Goal: Find specific page/section: Find specific page/section

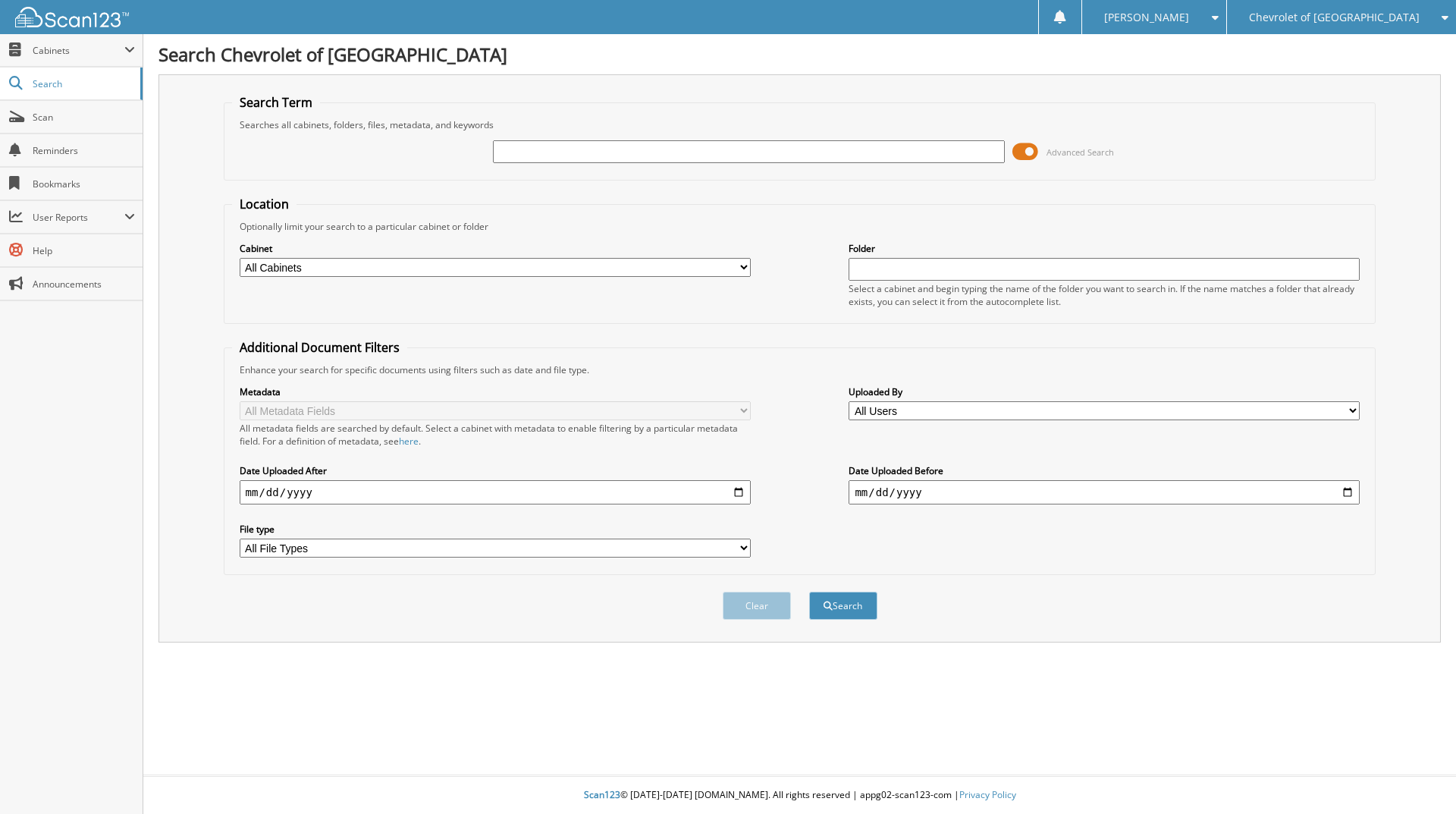
drag, startPoint x: 548, startPoint y: 141, endPoint x: 547, endPoint y: 159, distance: 18.0
click at [547, 152] on input "text" at bounding box center [749, 151] width 511 height 23
click at [547, 159] on input "text" at bounding box center [749, 151] width 511 height 23
type input "8300"
click at [810, 592] on button "Search" at bounding box center [844, 605] width 68 height 28
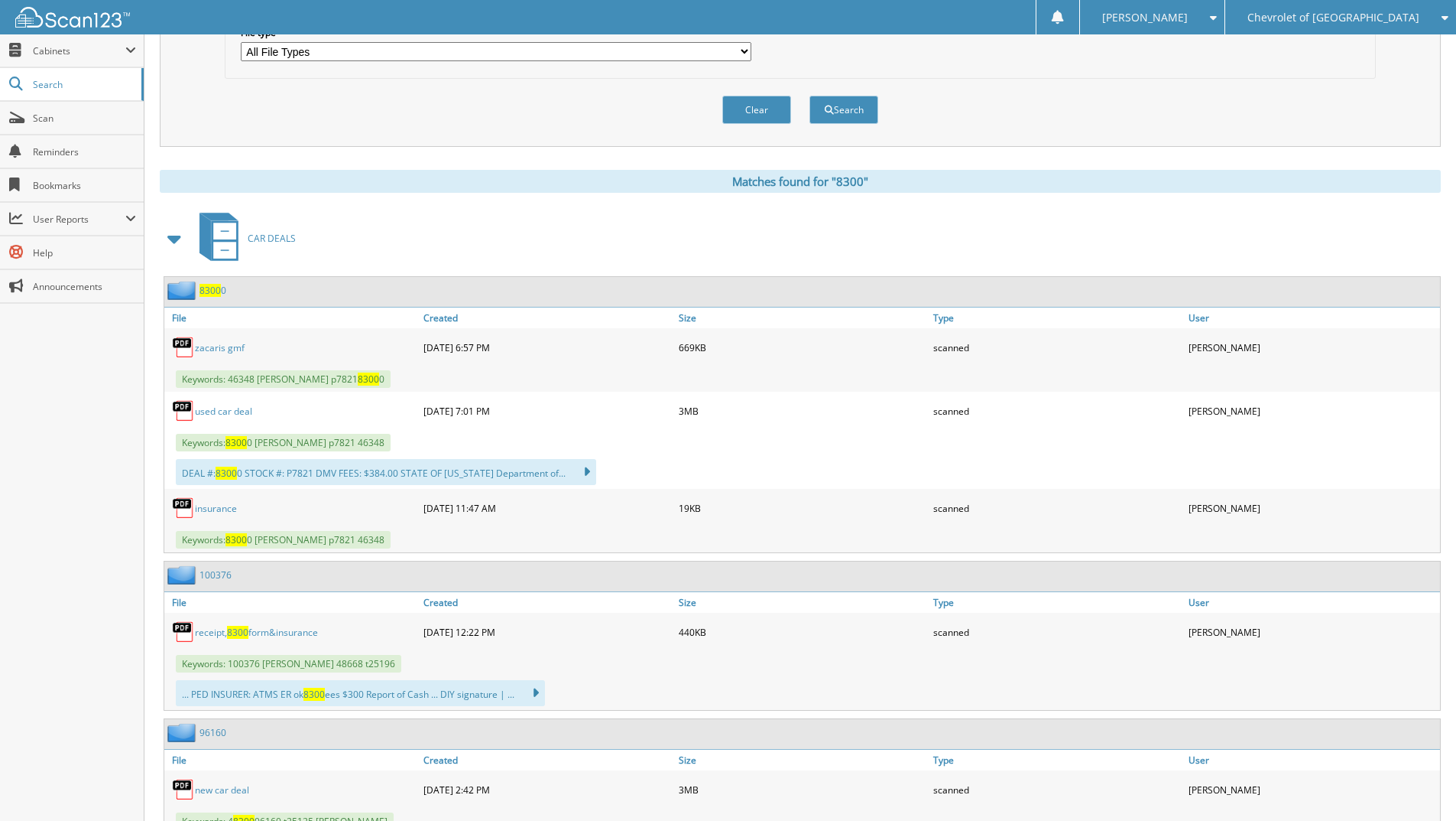
scroll to position [539, 0]
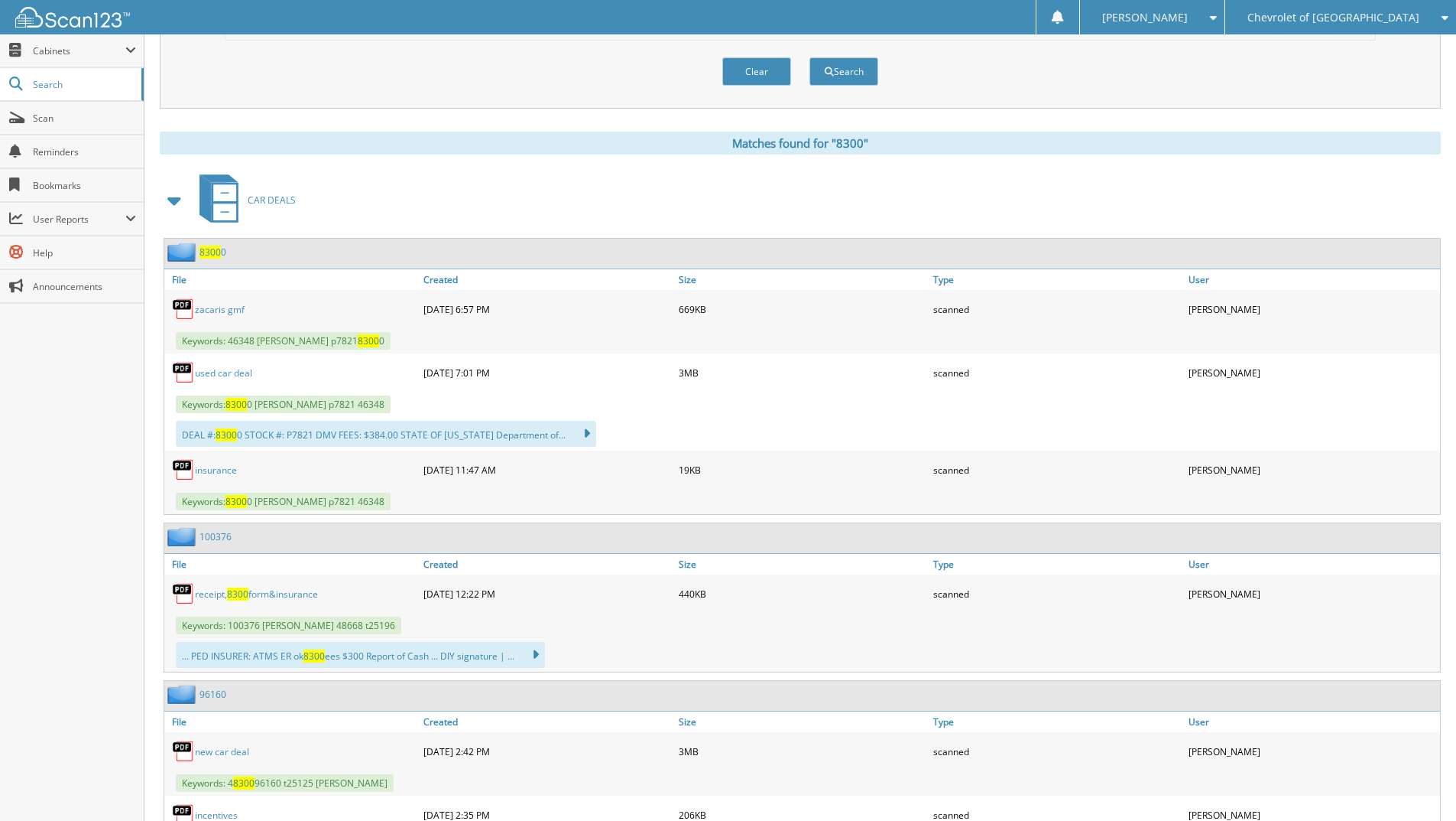
click at [229, 307] on link "zacaris gmf" at bounding box center [220, 309] width 49 height 13
click at [247, 594] on span "8300" at bounding box center [237, 594] width 21 height 13
click at [1384, 25] on div "Chevrolet of [GEOGRAPHIC_DATA]" at bounding box center [1341, 17] width 216 height 34
click at [1369, 87] on link "Watsonville Ford" at bounding box center [1341, 74] width 231 height 27
